Goal: Register for event/course

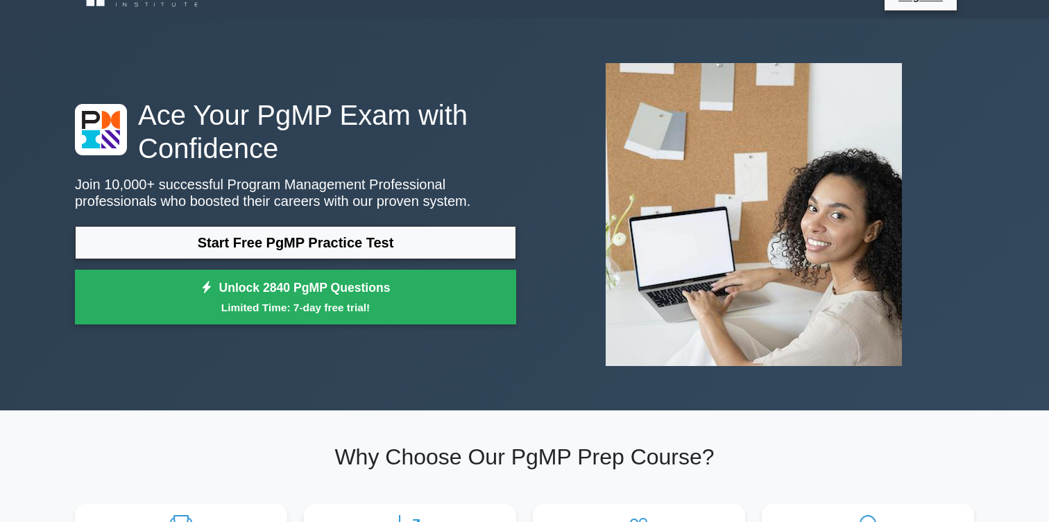
scroll to position [29, 0]
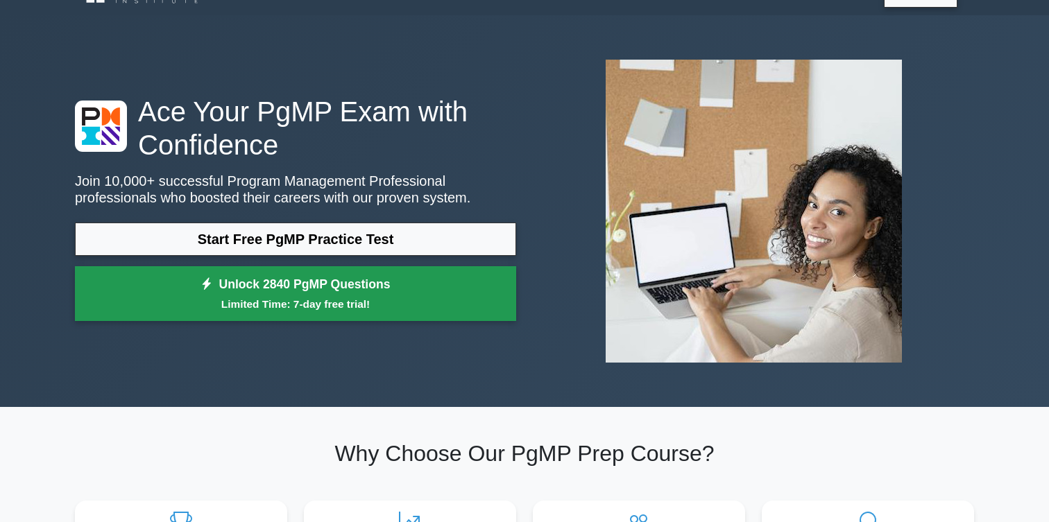
click at [316, 277] on link "Unlock 2840 PgMP Questions Limited Time: 7-day free trial!" at bounding box center [295, 293] width 441 height 55
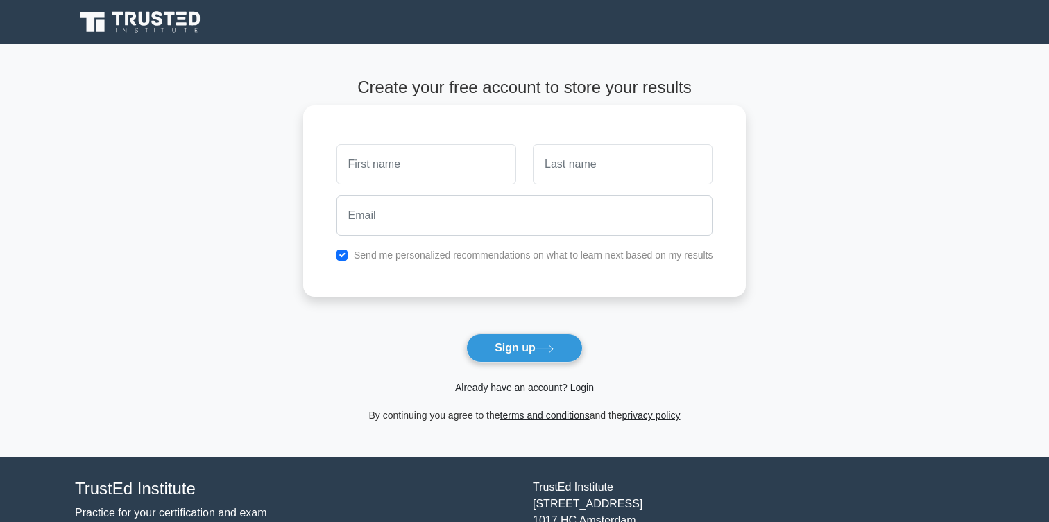
click at [383, 178] on input "text" at bounding box center [426, 164] width 180 height 40
type input "[PERSON_NAME]"
click at [538, 184] on input "text" at bounding box center [623, 164] width 180 height 40
type input "Majumdar"
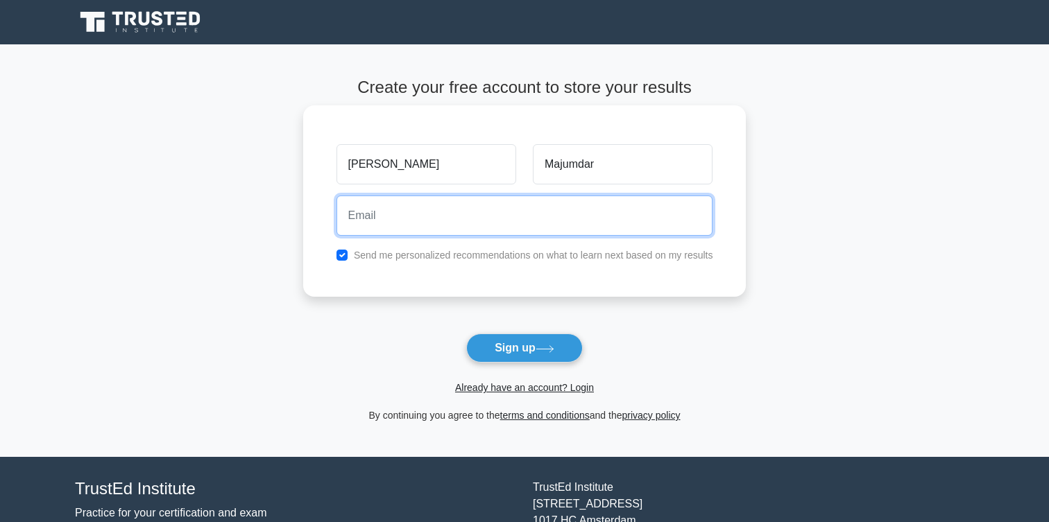
click at [565, 216] on input "email" at bounding box center [524, 216] width 377 height 40
type input "[PERSON_NAME][EMAIL_ADDRESS][DOMAIN_NAME]"
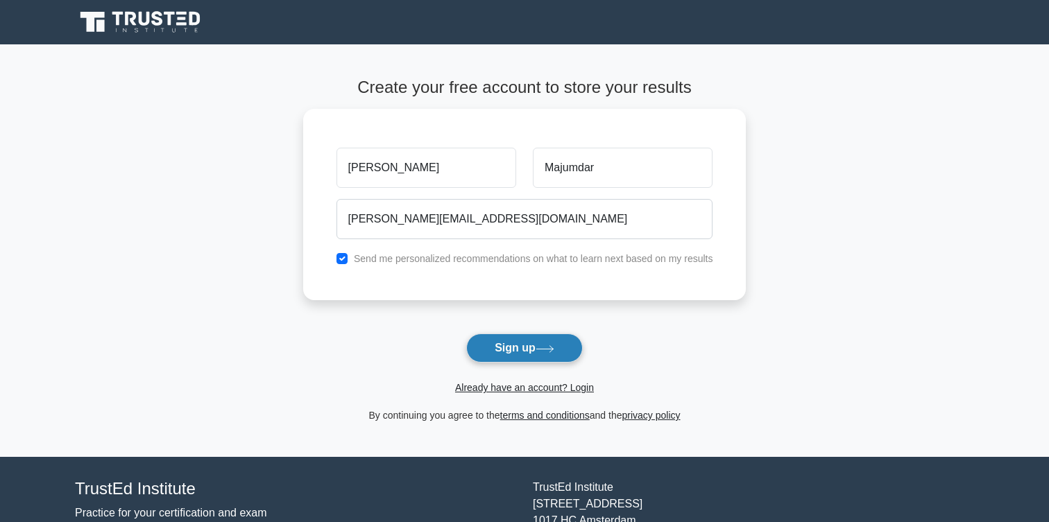
click at [541, 347] on icon at bounding box center [544, 349] width 19 height 8
